Goal: Task Accomplishment & Management: Manage account settings

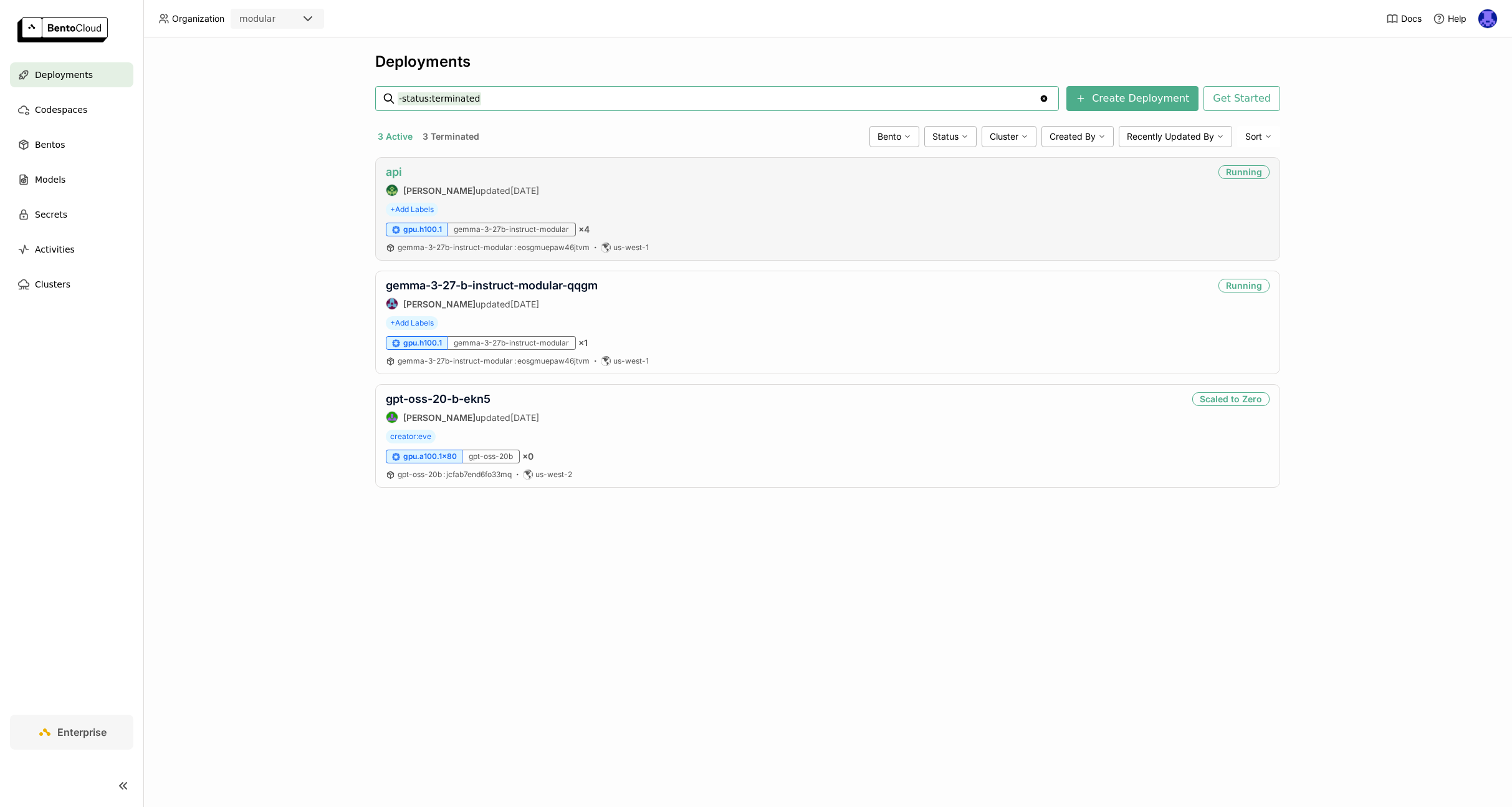
click at [392, 171] on link "api" at bounding box center [393, 172] width 16 height 13
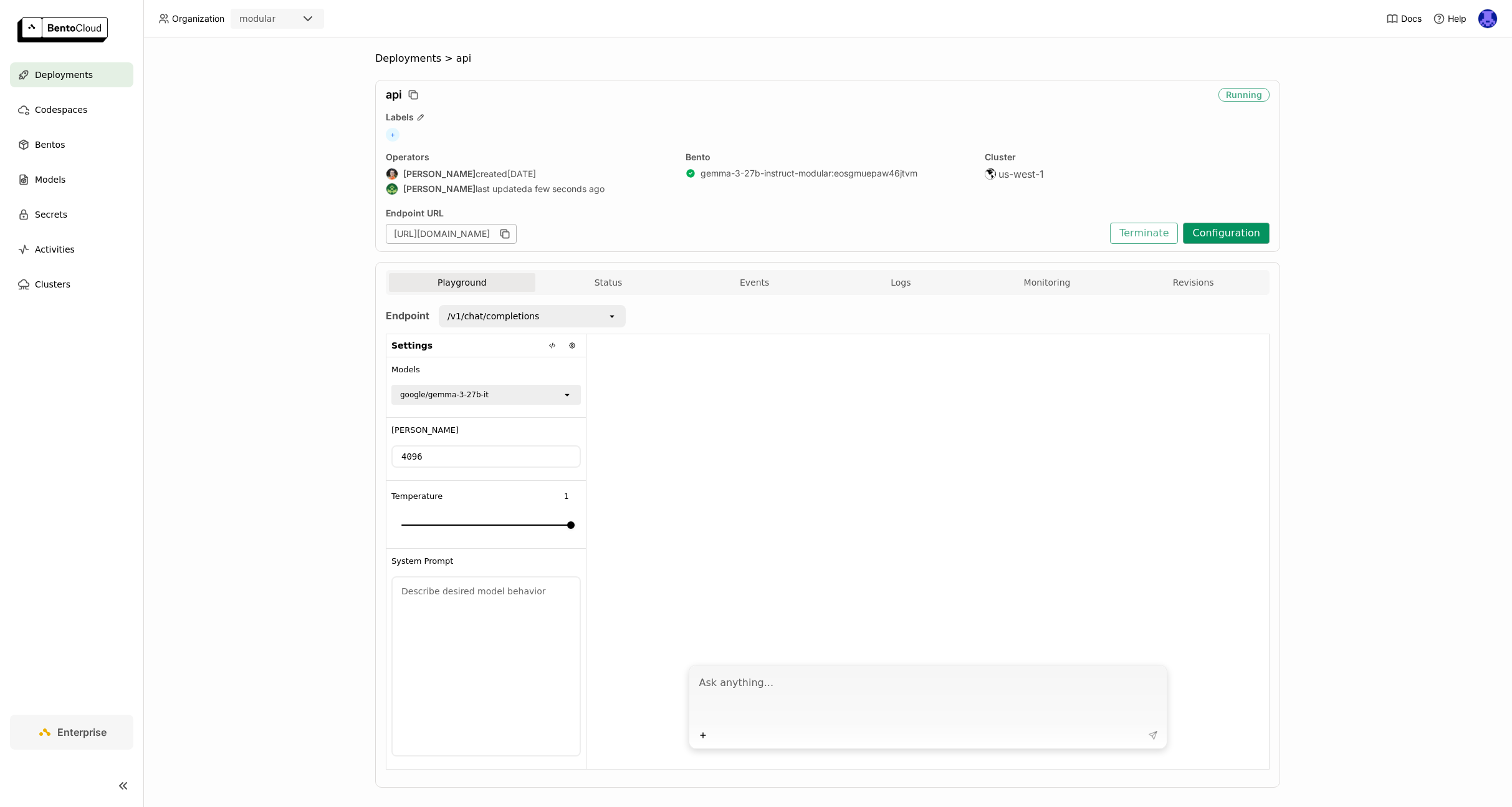
click at [1247, 233] on button "Configuration" at bounding box center [1226, 233] width 87 height 21
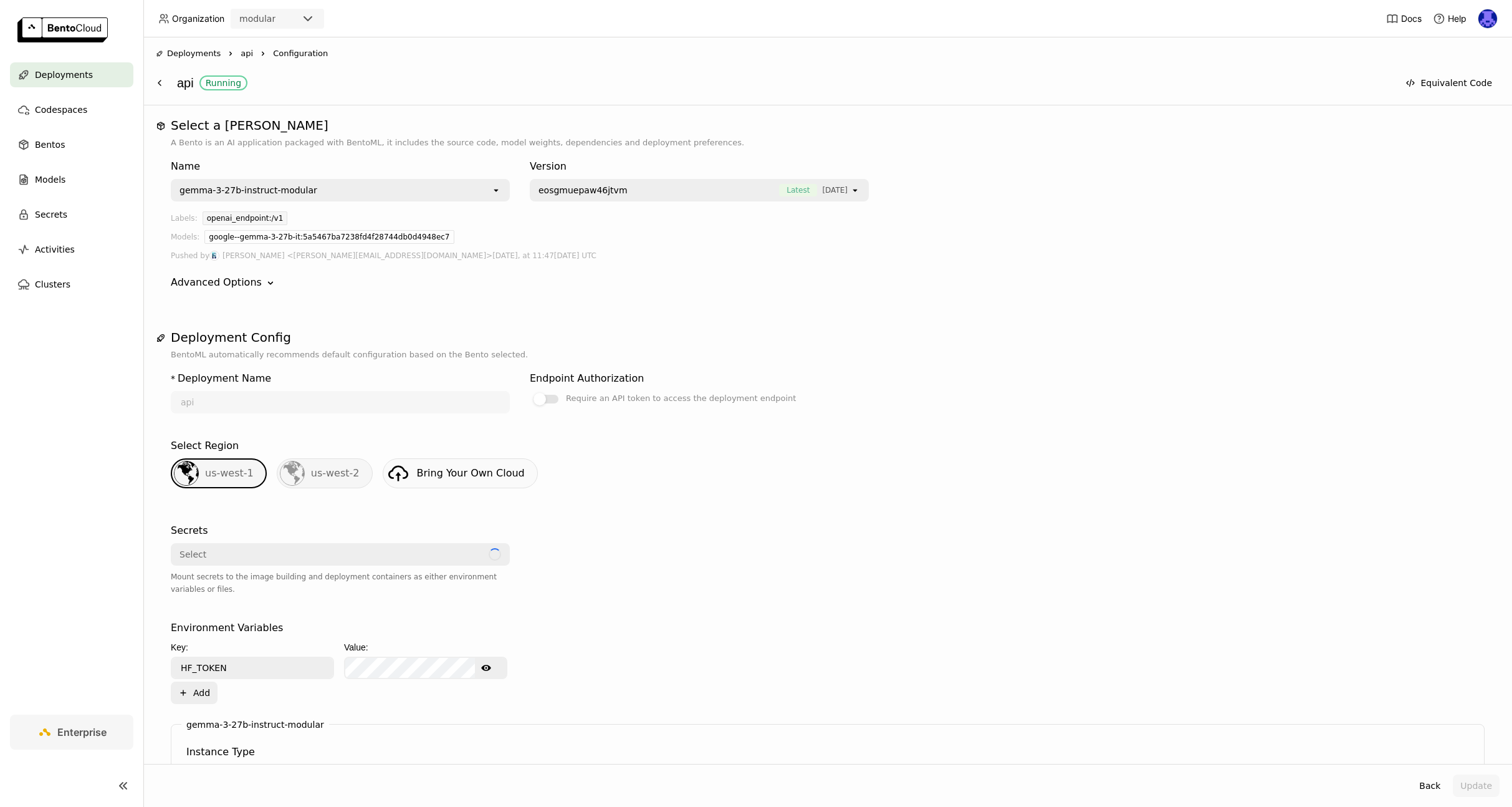
scroll to position [412, 0]
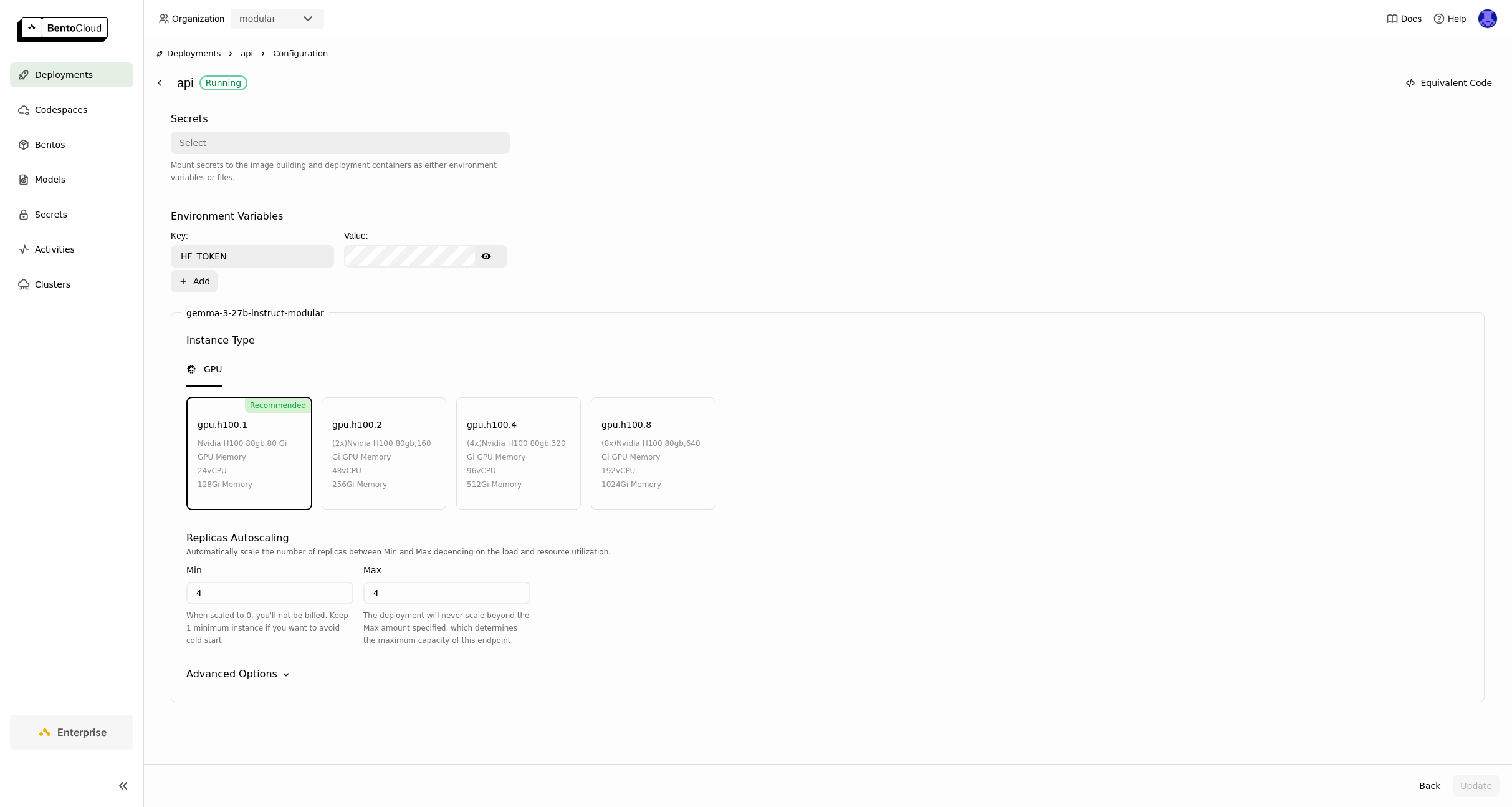
click at [248, 686] on div "gemma-3-27b-instruct-modular Instance Type GPU Recommended gpu.h100.1 nvidia h1…" at bounding box center [827, 507] width 1314 height 389
click at [253, 679] on div "Advanced Options" at bounding box center [231, 674] width 91 height 15
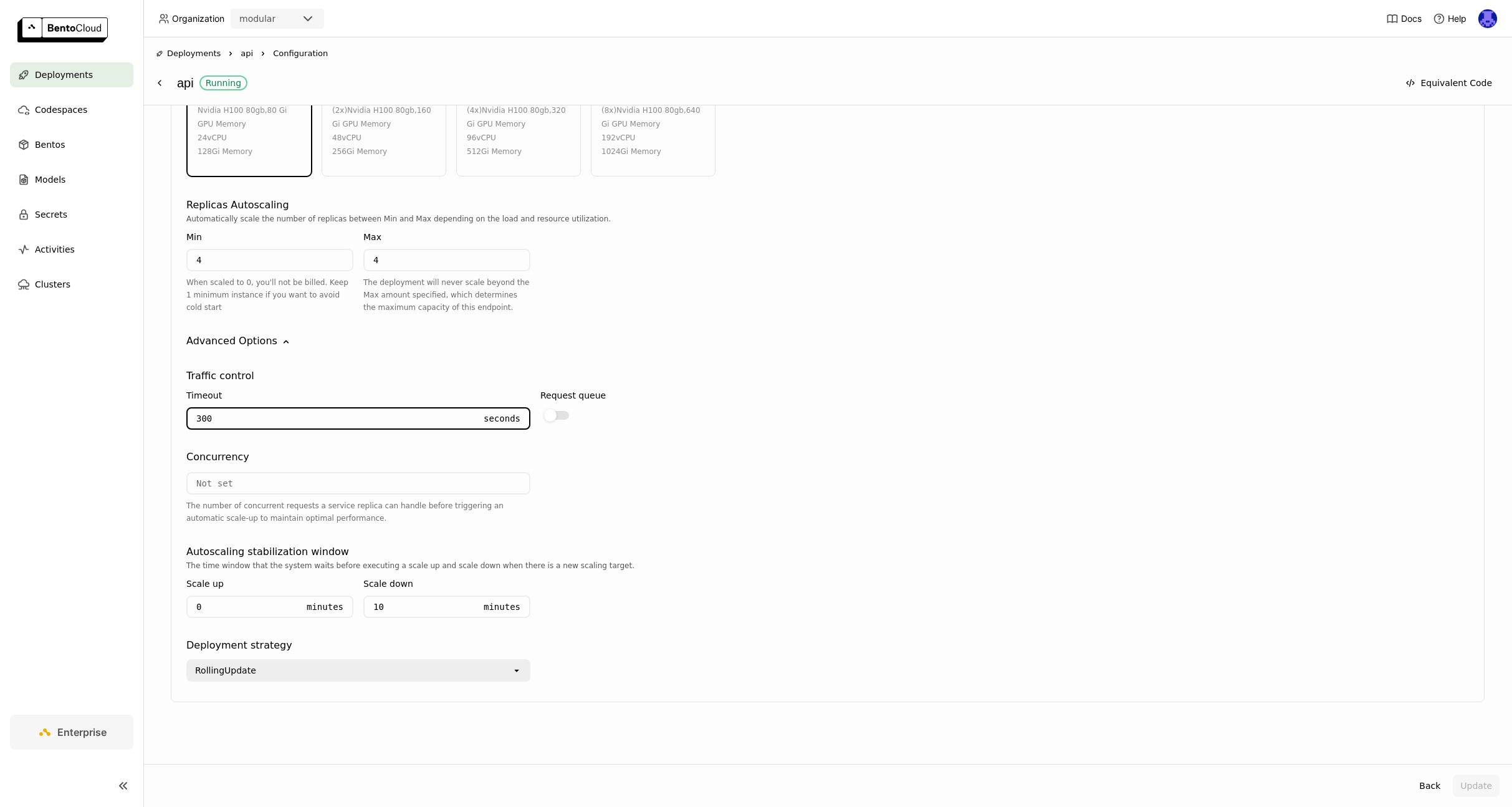
click at [237, 421] on input "300" at bounding box center [331, 418] width 287 height 20
click at [274, 481] on input "number" at bounding box center [359, 483] width 342 height 20
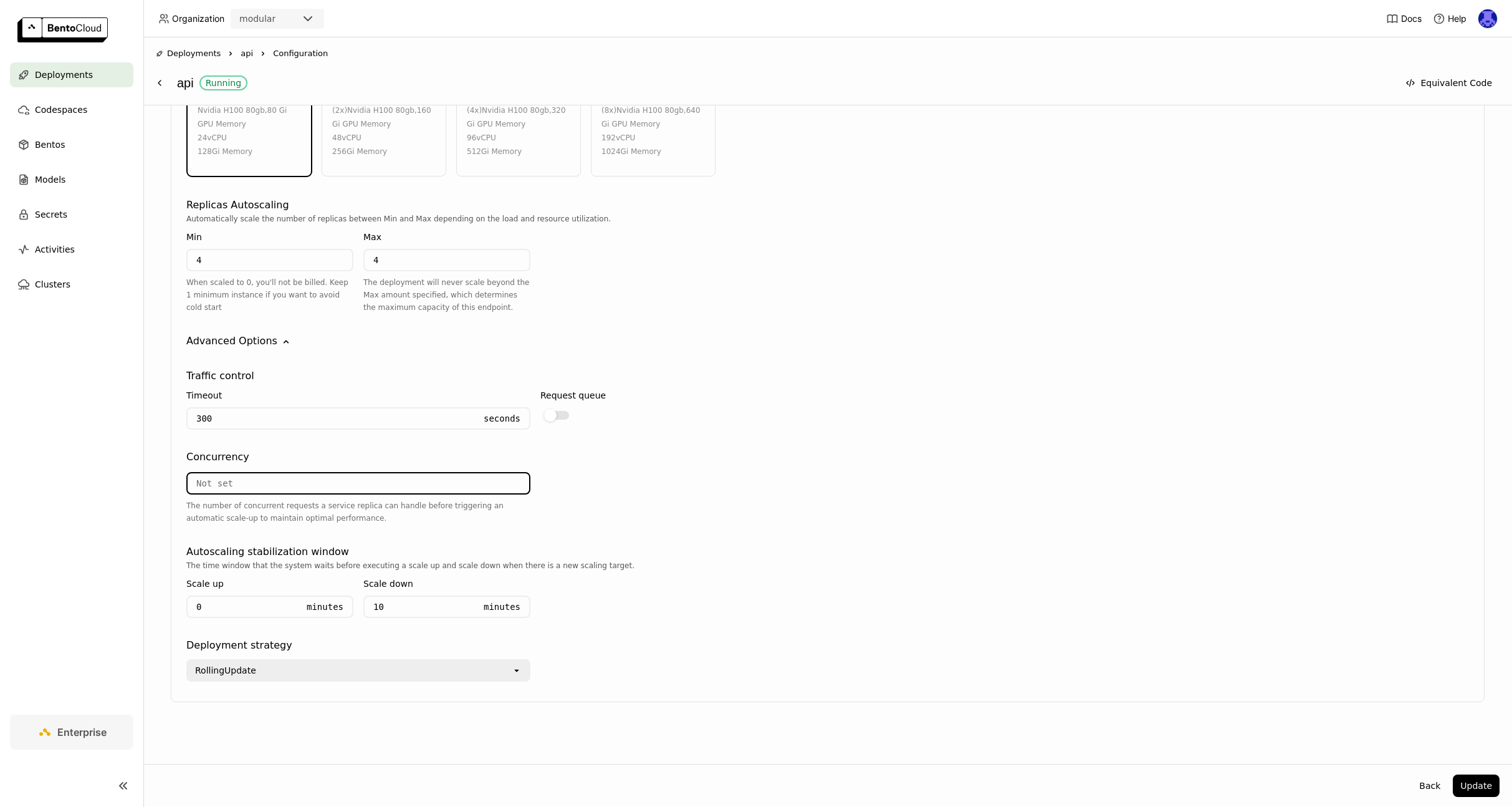
scroll to position [742, 0]
